Goal: Task Accomplishment & Management: Use online tool/utility

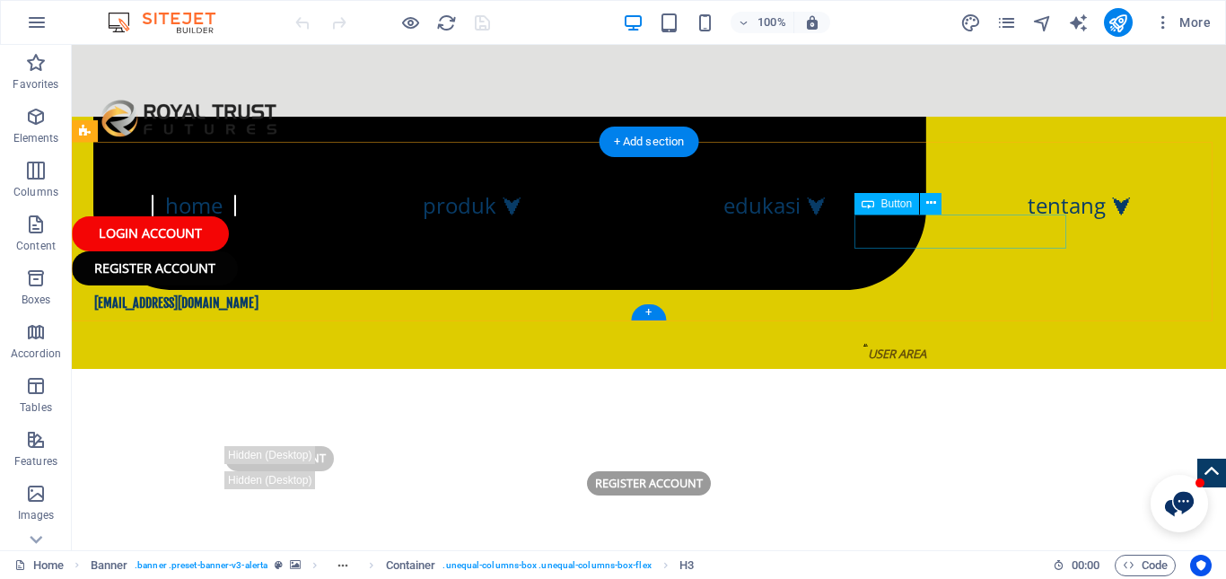
scroll to position [988, 0]
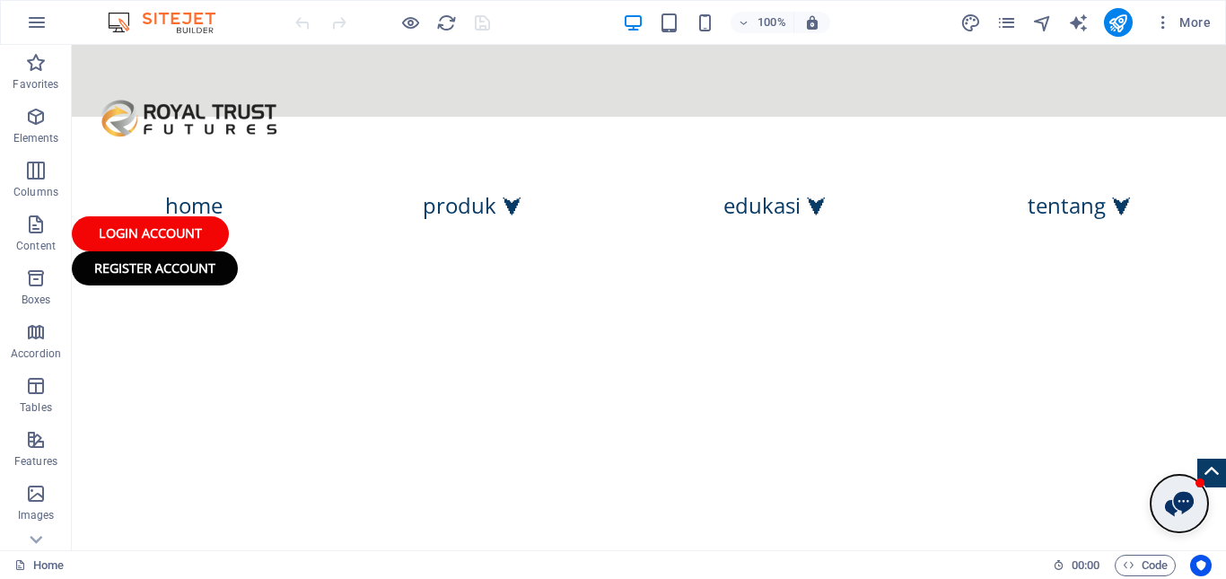
click at [1156, 514] on button "Open chat window" at bounding box center [1179, 503] width 57 height 57
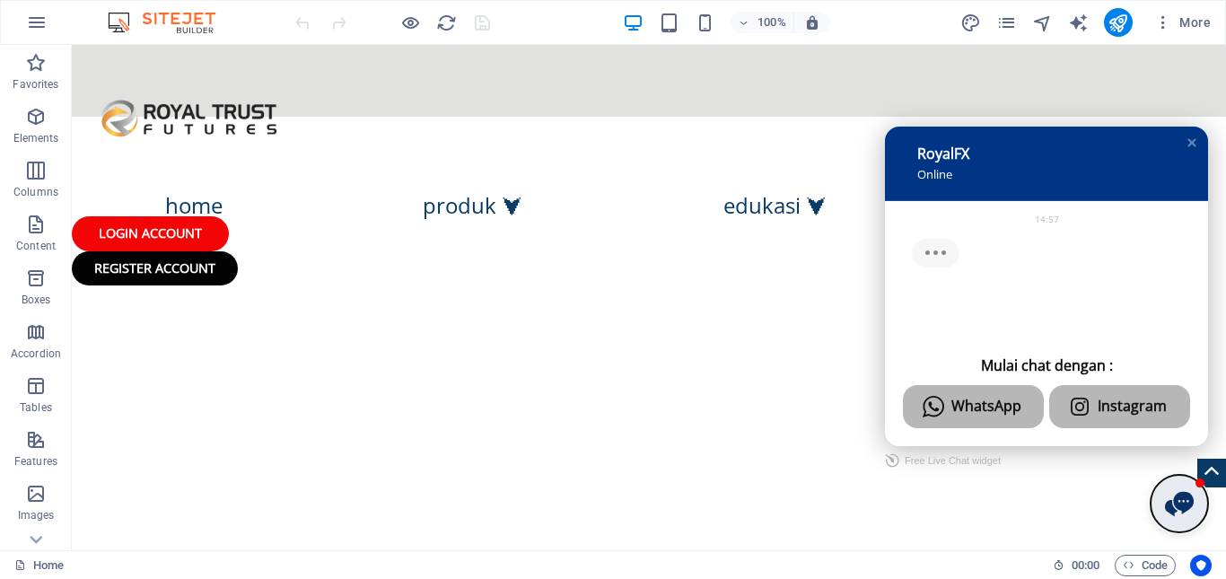
click at [1156, 514] on button "Close chat window" at bounding box center [1179, 503] width 57 height 57
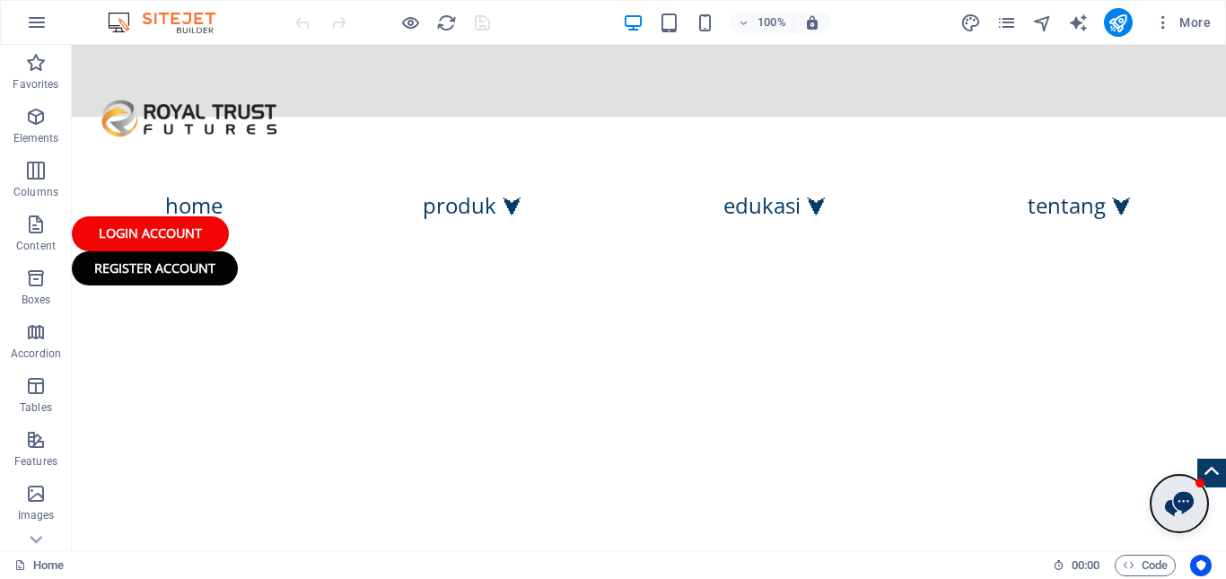
click at [1156, 514] on button "Open chat window" at bounding box center [1179, 503] width 57 height 57
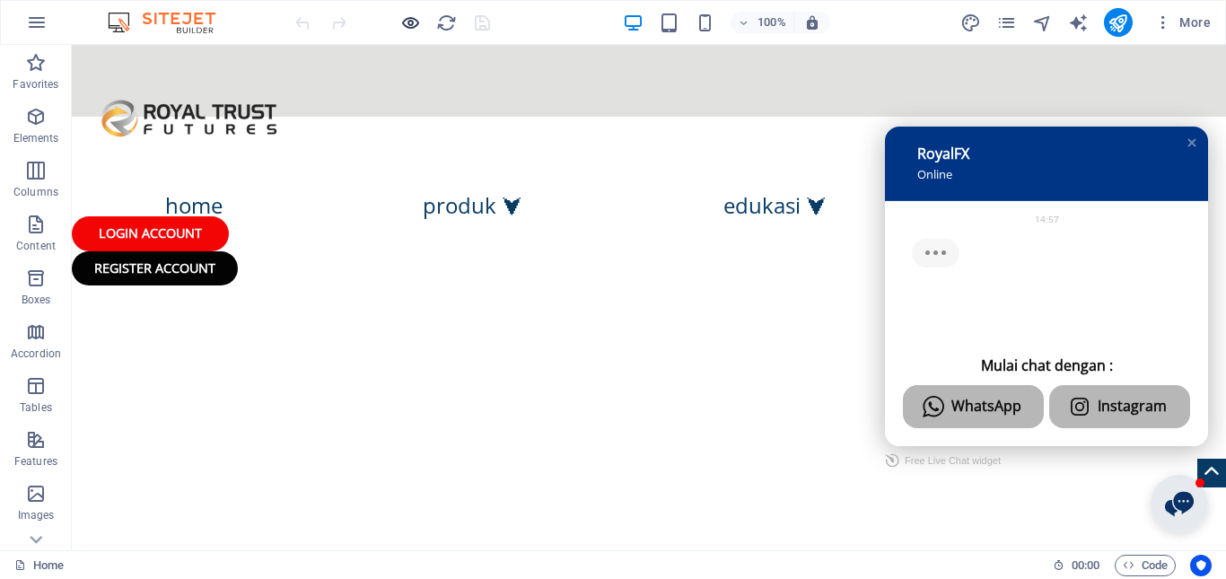
drag, startPoint x: 1085, startPoint y: 470, endPoint x: 406, endPoint y: 28, distance: 809.8
click at [406, 28] on icon "button" at bounding box center [410, 23] width 21 height 21
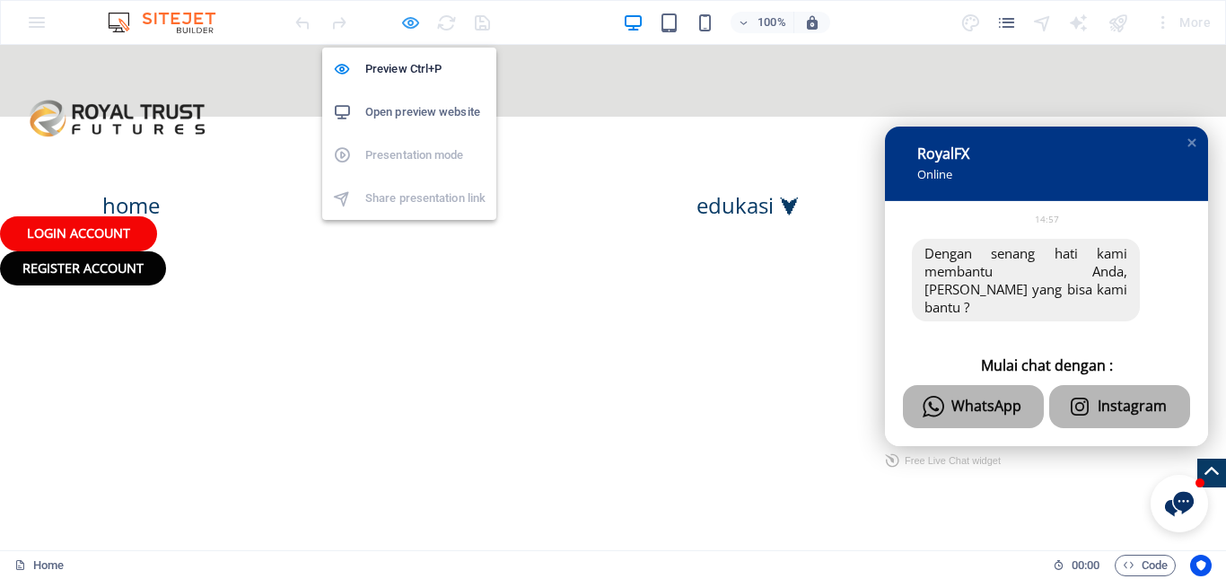
click at [406, 28] on icon "button" at bounding box center [410, 23] width 21 height 21
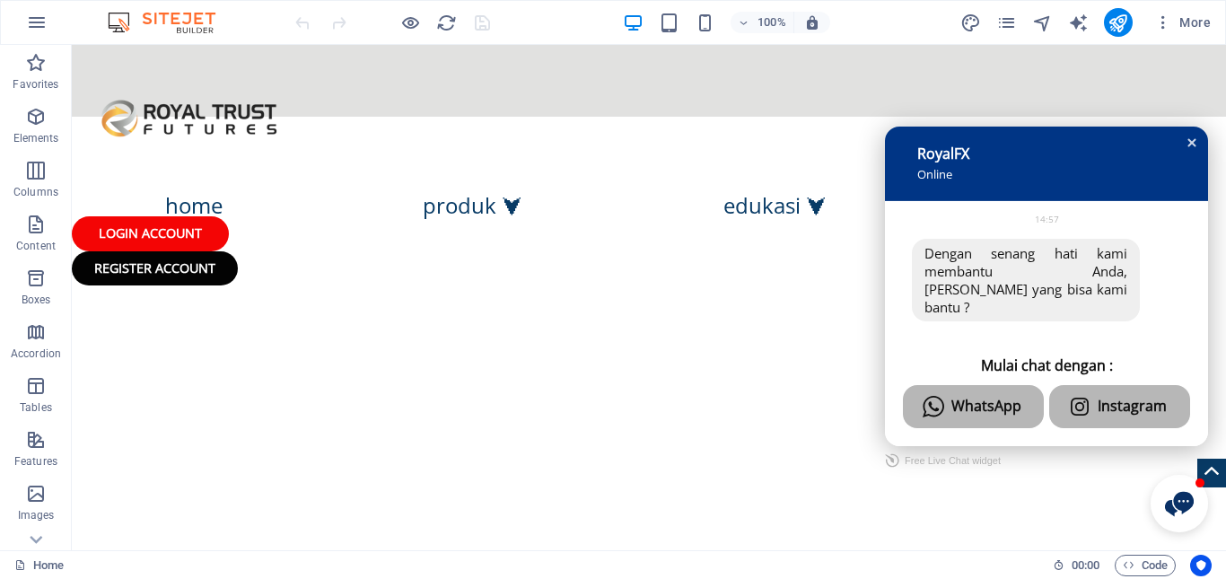
click at [1183, 152] on div "Close chat window" at bounding box center [1192, 143] width 18 height 18
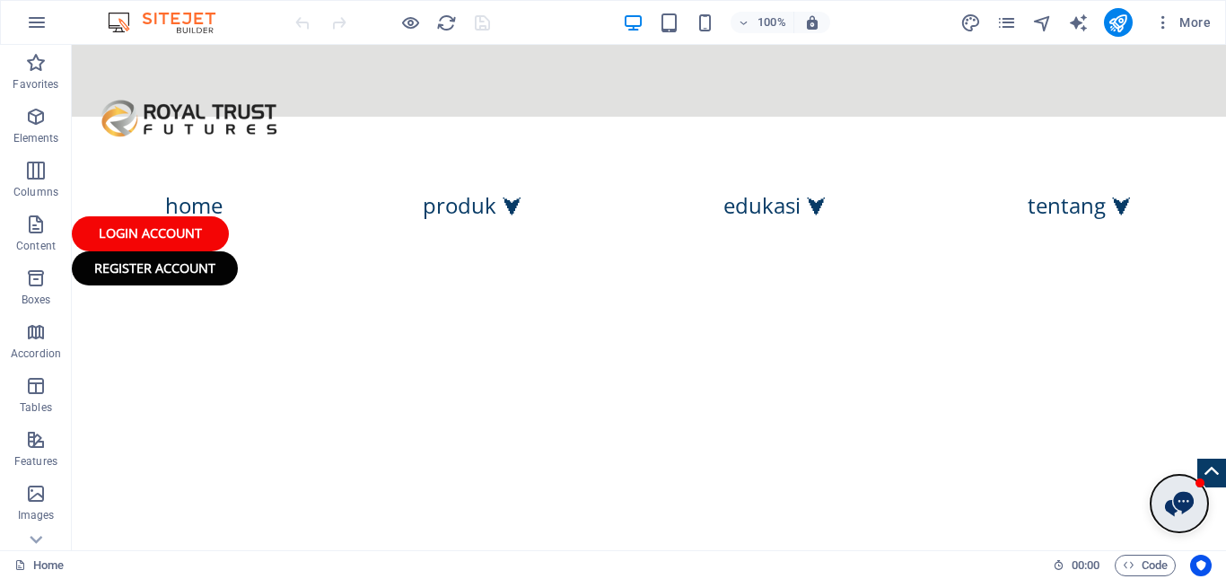
click at [1172, 517] on button "Open chat window" at bounding box center [1179, 503] width 57 height 57
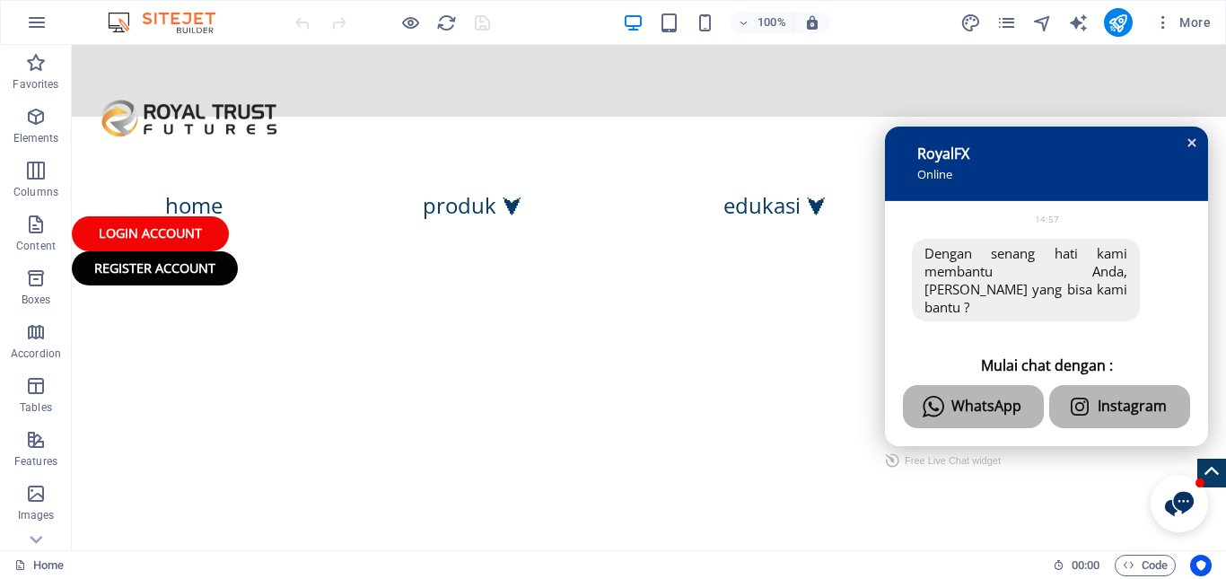
click at [1183, 152] on div "Close chat window" at bounding box center [1192, 143] width 18 height 18
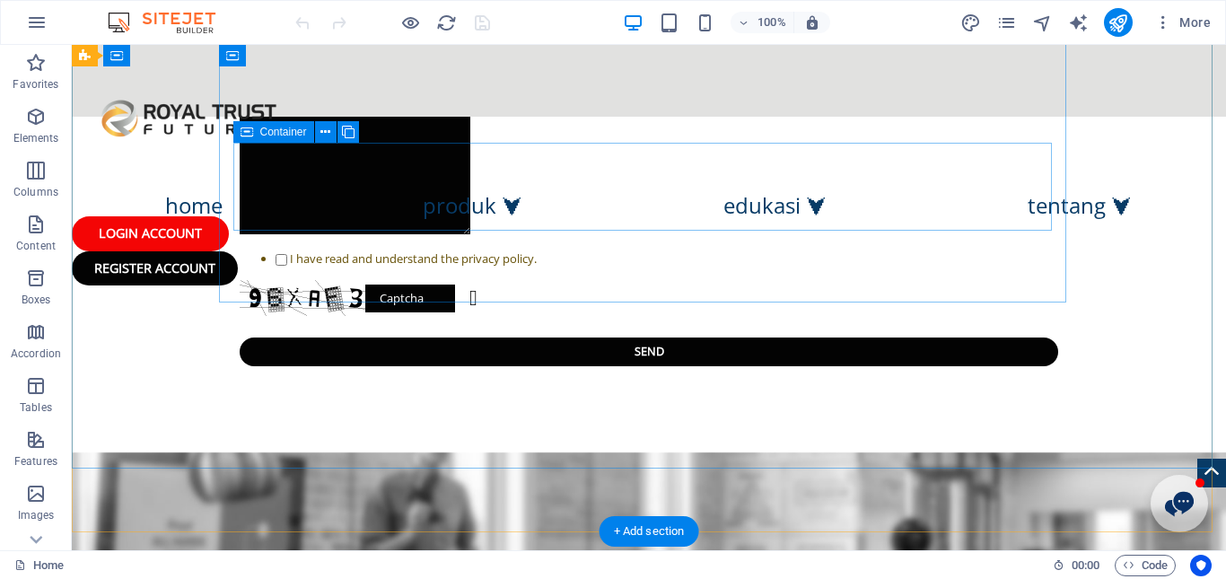
scroll to position [3300, 0]
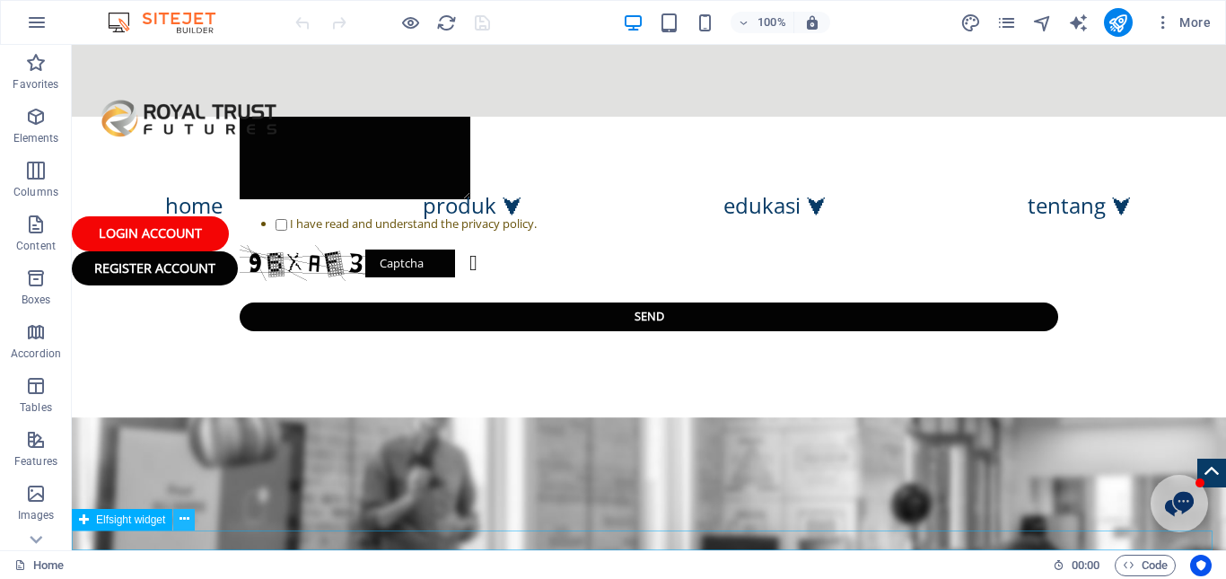
click at [185, 523] on icon at bounding box center [185, 519] width 10 height 19
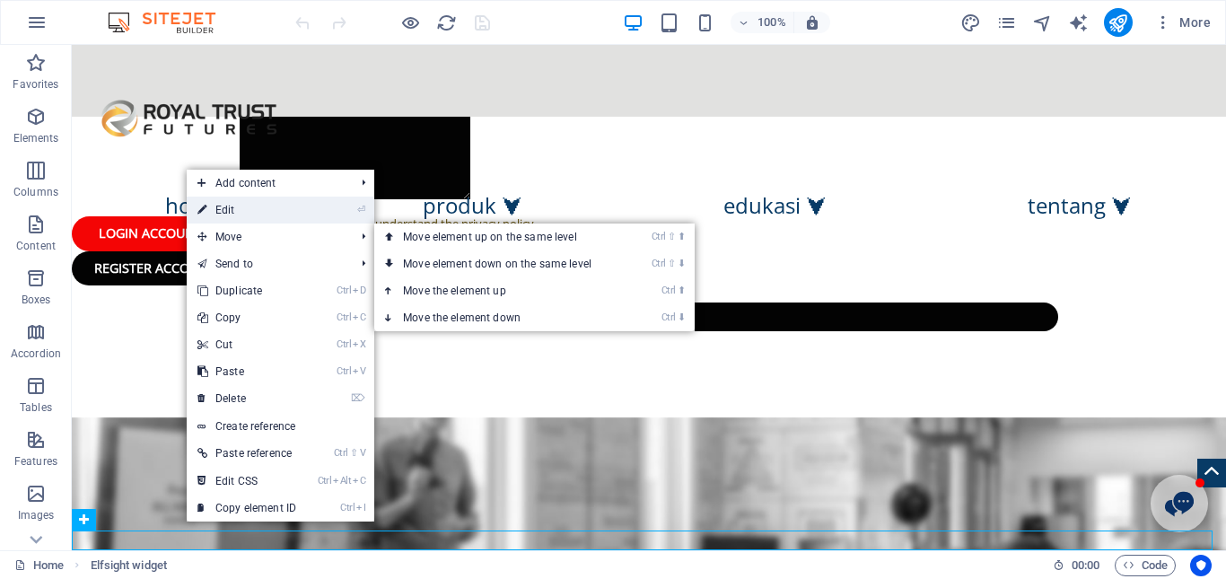
drag, startPoint x: 235, startPoint y: 212, endPoint x: 190, endPoint y: 169, distance: 62.2
click at [235, 212] on link "⏎ Edit" at bounding box center [247, 210] width 120 height 27
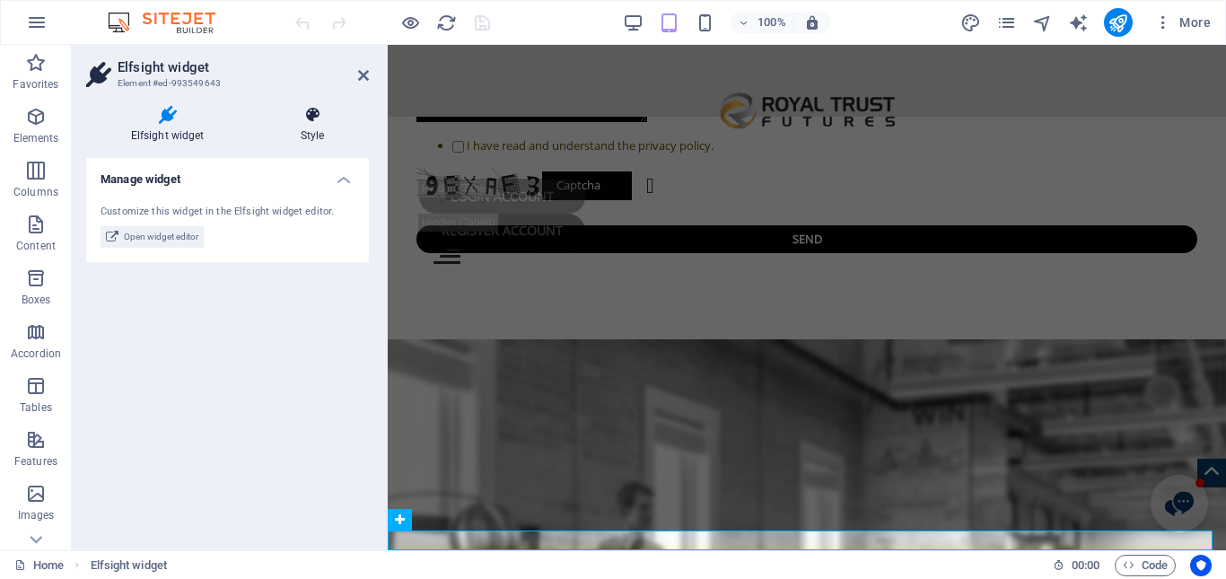
click at [320, 131] on h4 "Style" at bounding box center [312, 125] width 113 height 38
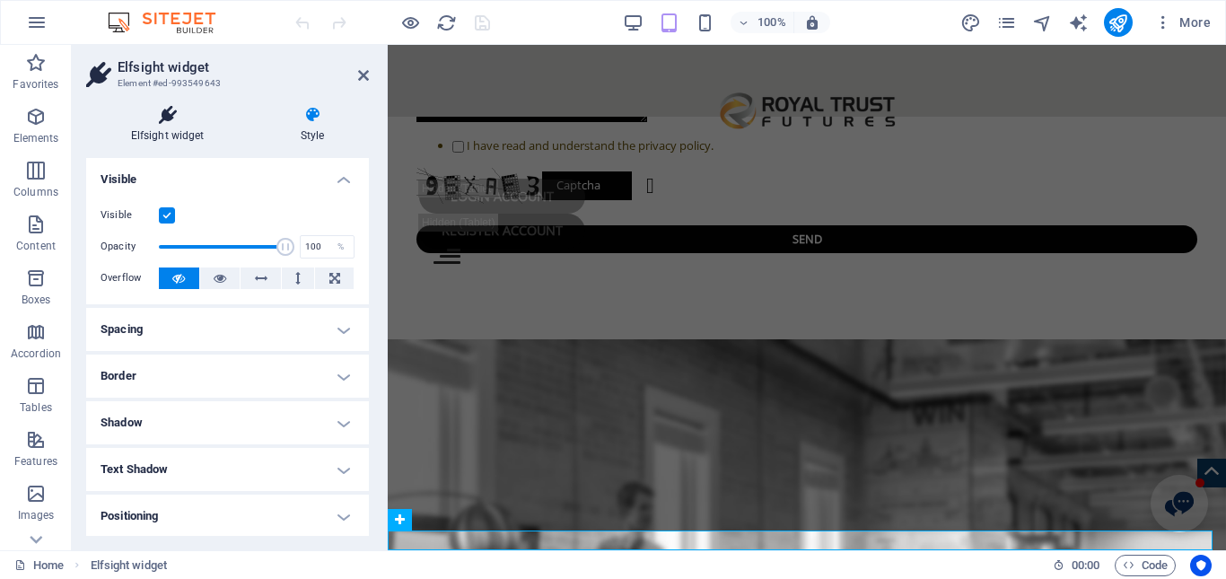
click at [167, 125] on h4 "Elfsight widget" at bounding box center [171, 125] width 170 height 38
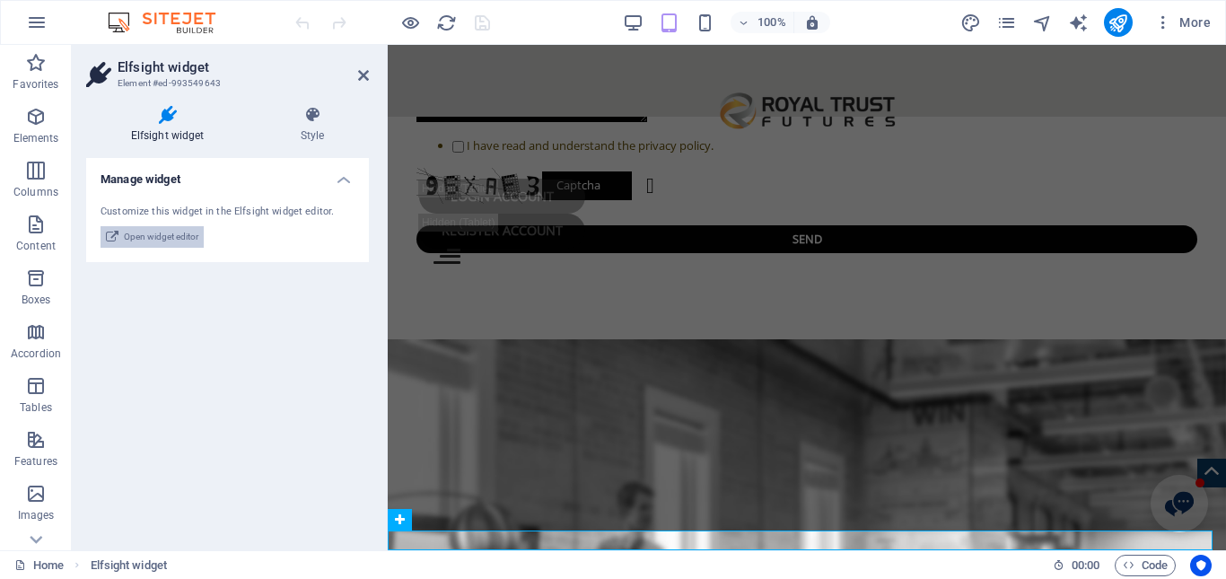
click at [172, 240] on span "Open widget editor" at bounding box center [161, 237] width 75 height 22
click at [182, 240] on span "Open widget editor" at bounding box center [161, 237] width 75 height 22
click at [170, 239] on span "Open widget editor" at bounding box center [161, 237] width 75 height 22
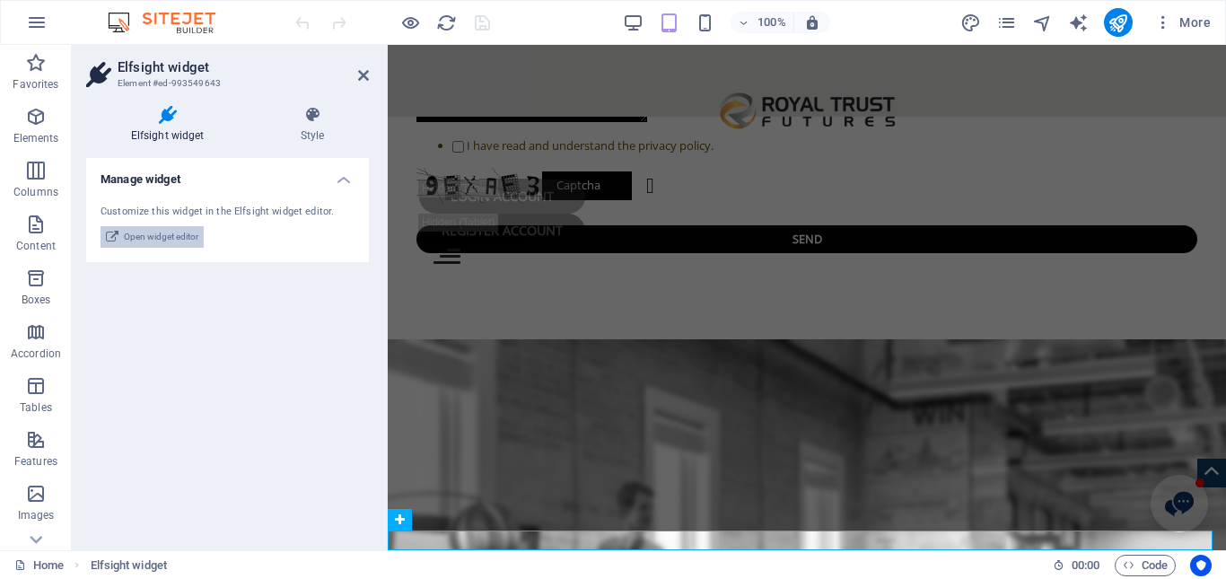
click at [201, 228] on button "Open widget editor" at bounding box center [152, 237] width 103 height 22
click at [187, 233] on span "Open widget editor" at bounding box center [161, 237] width 75 height 22
click at [1172, 493] on button "Open chat window" at bounding box center [1179, 503] width 57 height 57
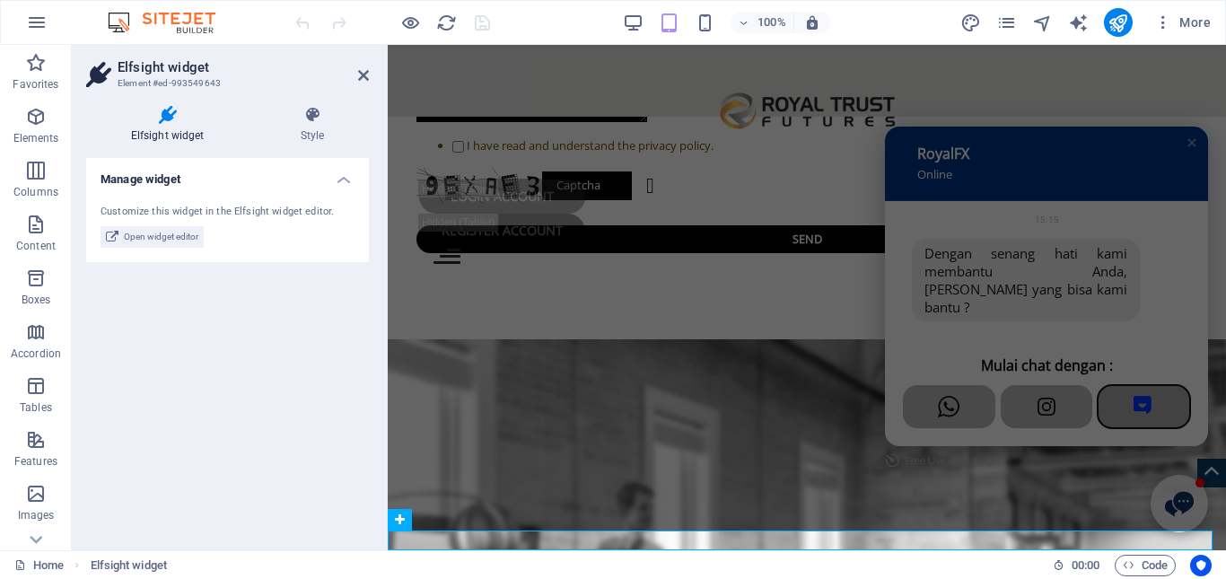
click at [1137, 404] on img "button" at bounding box center [1143, 405] width 18 height 18
click at [361, 79] on icon at bounding box center [363, 75] width 11 height 14
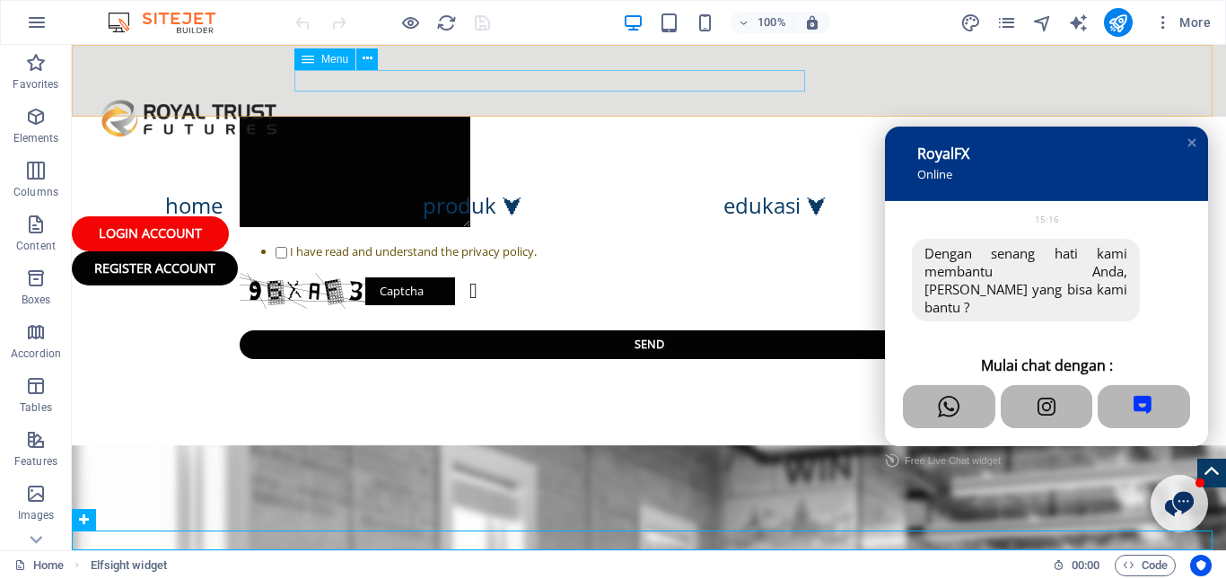
scroll to position [3300, 0]
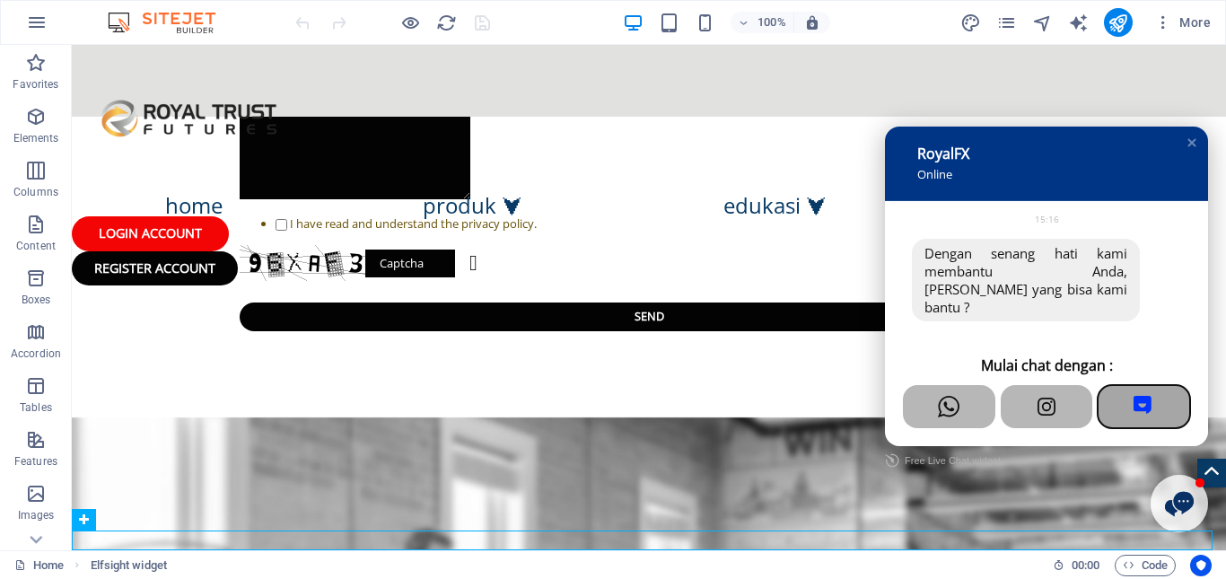
click at [1134, 403] on img "button" at bounding box center [1143, 405] width 18 height 18
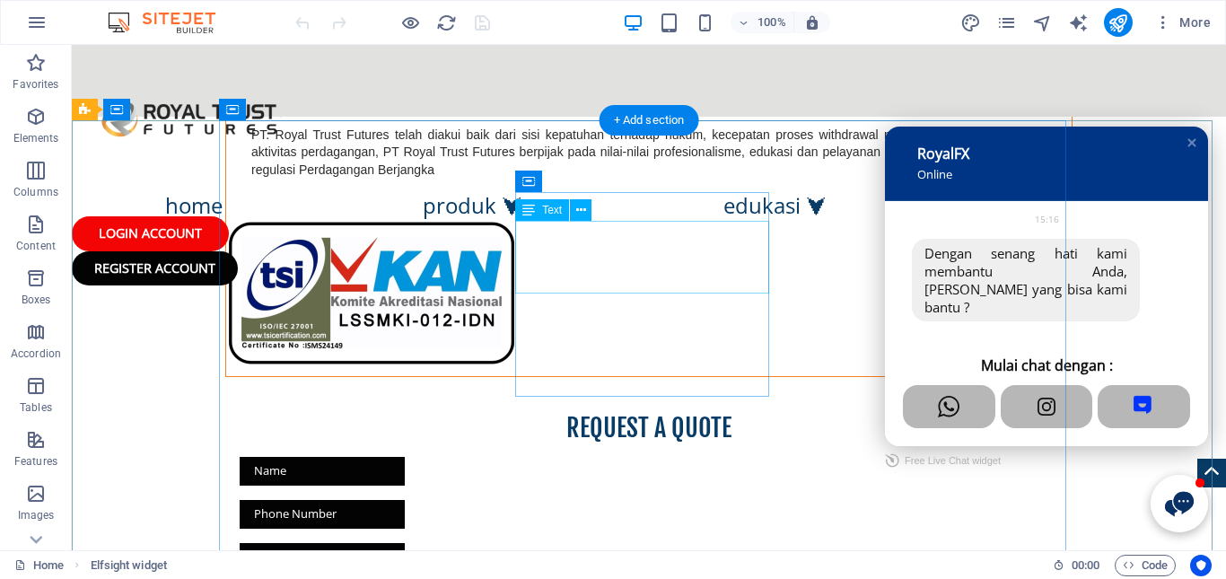
scroll to position [2762, 0]
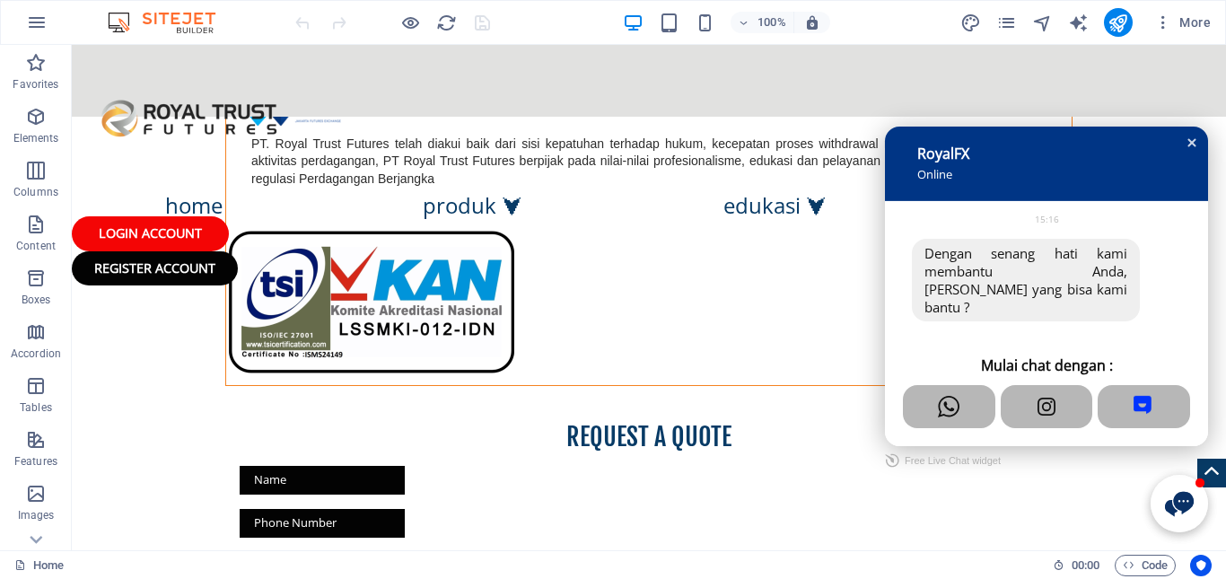
click at [1183, 152] on div "Close chat window" at bounding box center [1192, 143] width 18 height 18
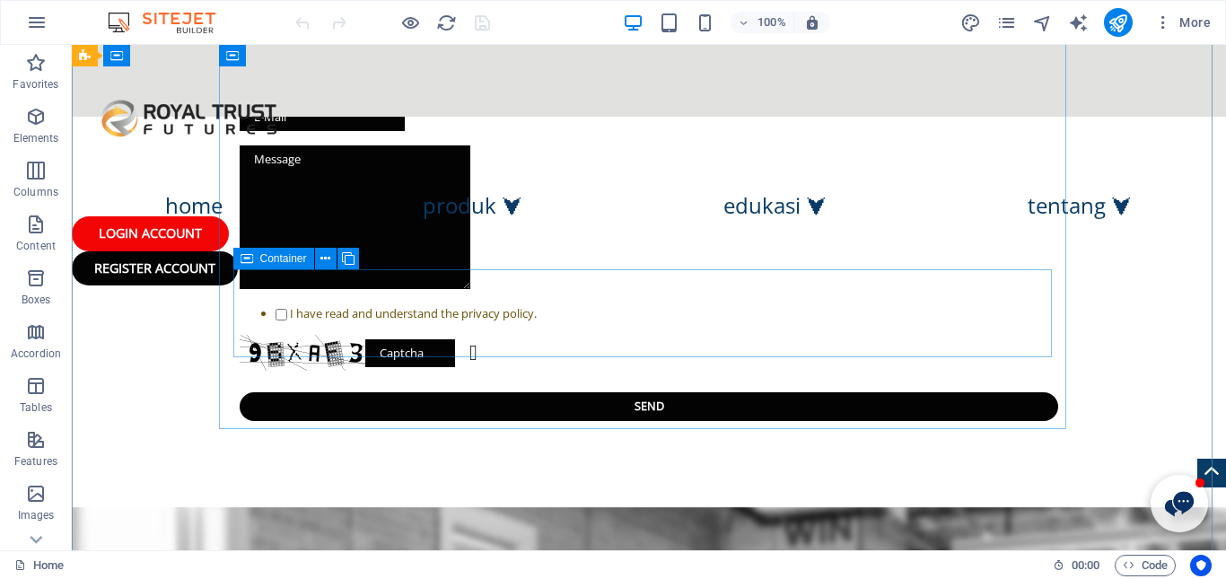
scroll to position [2851, 0]
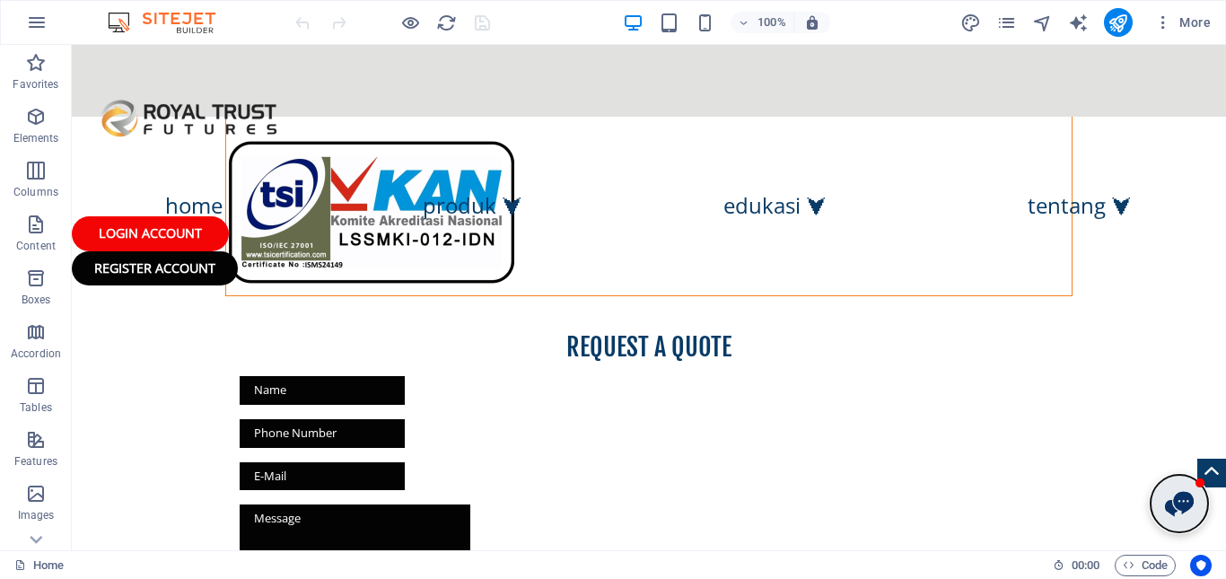
click at [1178, 518] on button "Open chat window" at bounding box center [1179, 503] width 57 height 57
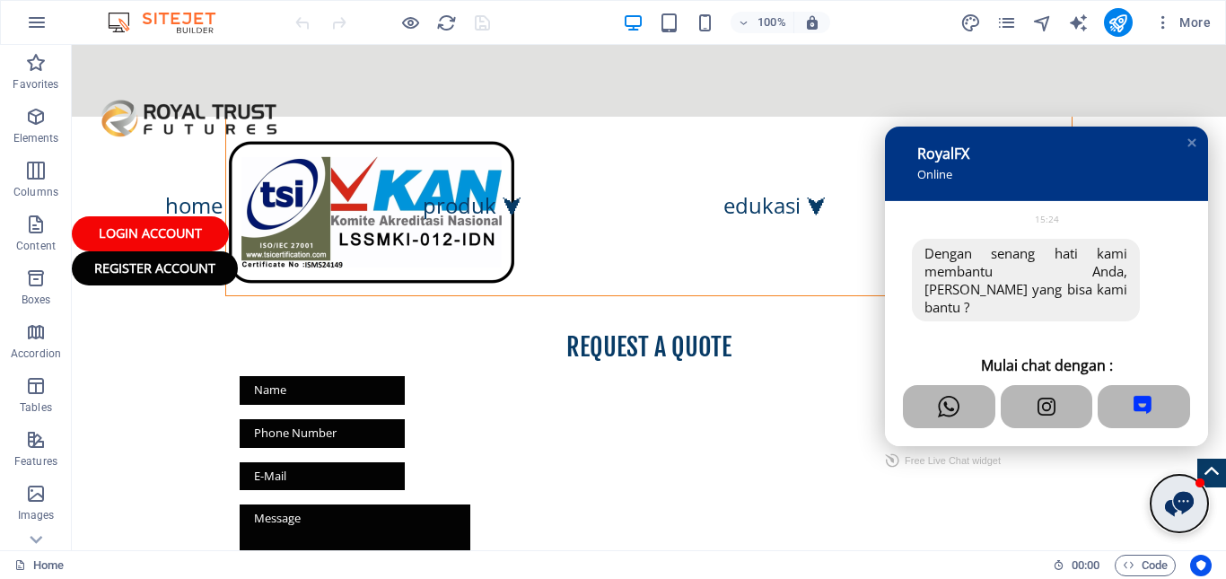
click at [1178, 518] on button "Close chat window" at bounding box center [1179, 503] width 57 height 57
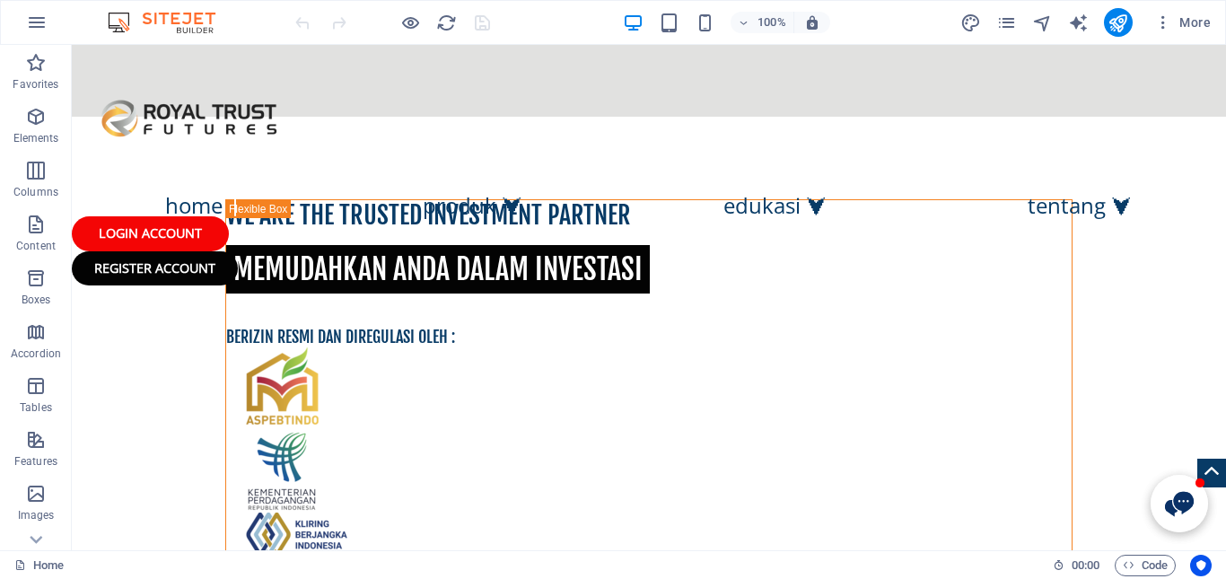
scroll to position [2043, 0]
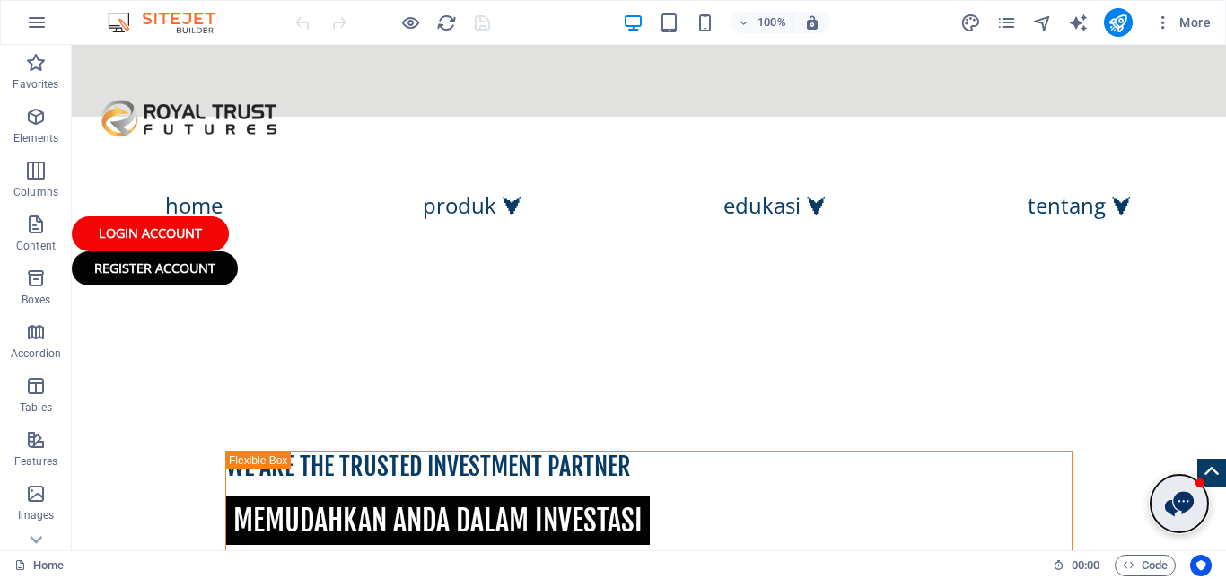
click at [1155, 488] on button "Open chat window" at bounding box center [1179, 503] width 57 height 57
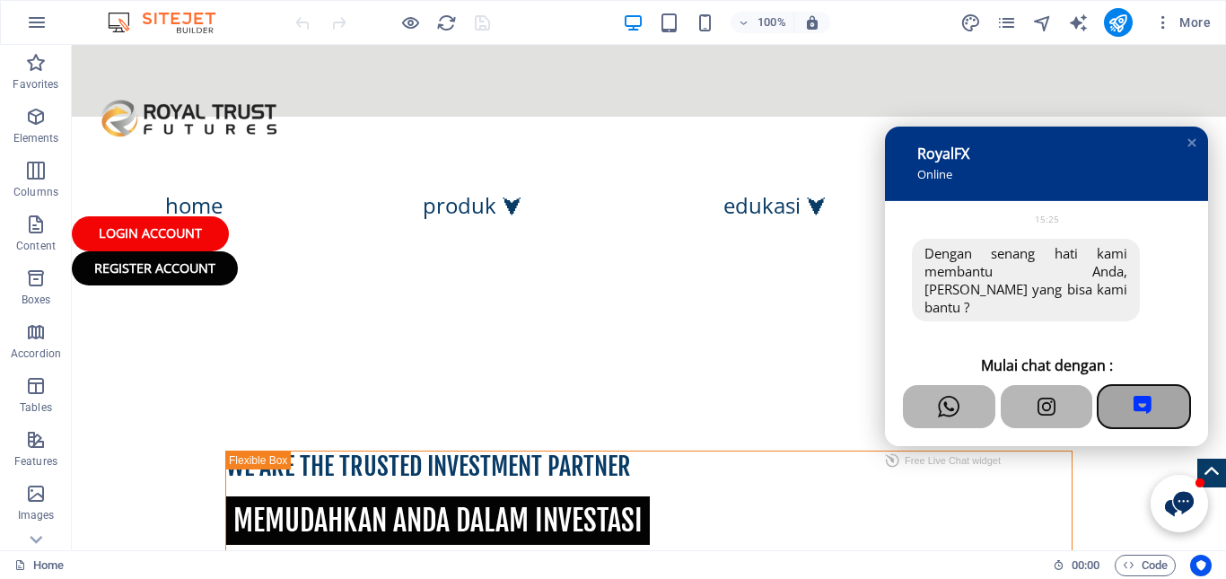
click at [1134, 415] on div "button" at bounding box center [1145, 407] width 22 height 22
click at [1134, 405] on img "button" at bounding box center [1143, 405] width 18 height 18
